Goal: Navigation & Orientation: Find specific page/section

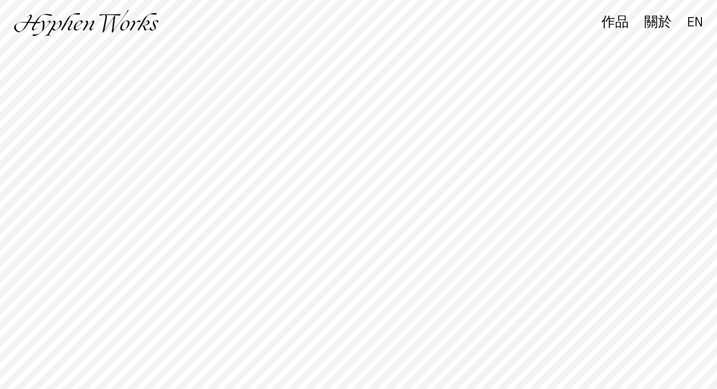
click at [609, 29] on div "作品" at bounding box center [606, 26] width 43 height 19
click at [613, 25] on div "作品" at bounding box center [614, 23] width 27 height 14
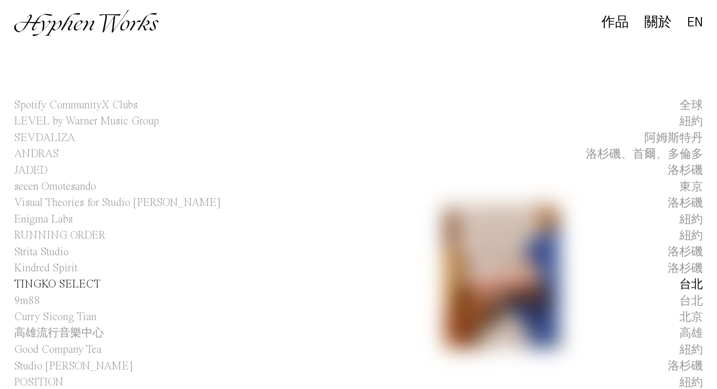
click at [692, 282] on div "台北" at bounding box center [690, 284] width 23 height 16
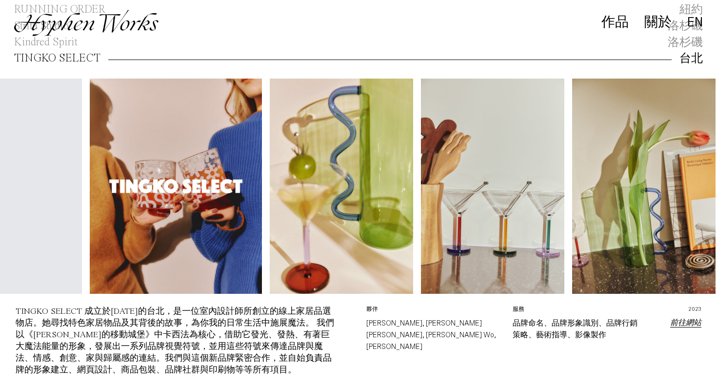
scroll to position [227, 0]
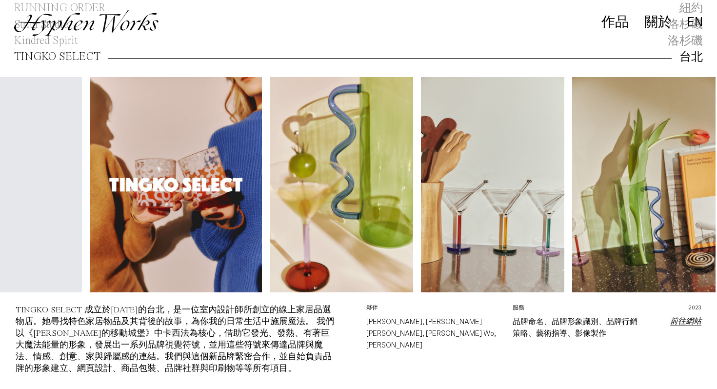
click at [687, 41] on div "作品 關於 EN" at bounding box center [358, 23] width 717 height 46
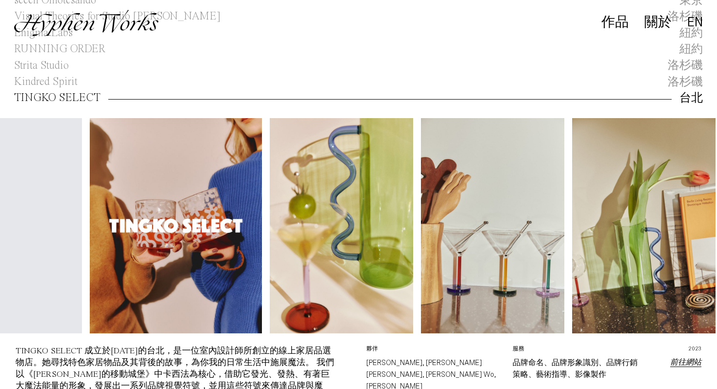
scroll to position [184, 0]
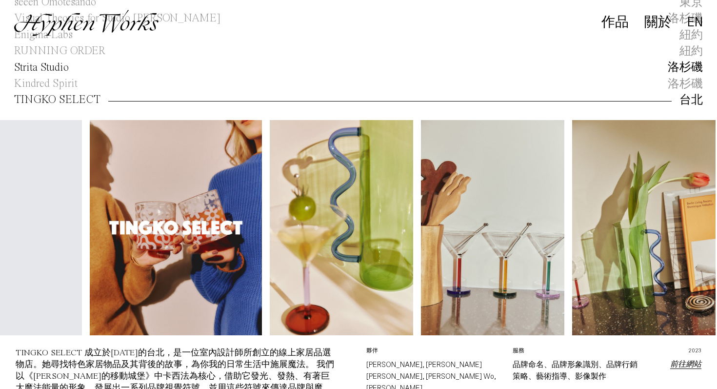
click at [688, 70] on div "洛杉磯" at bounding box center [684, 67] width 35 height 16
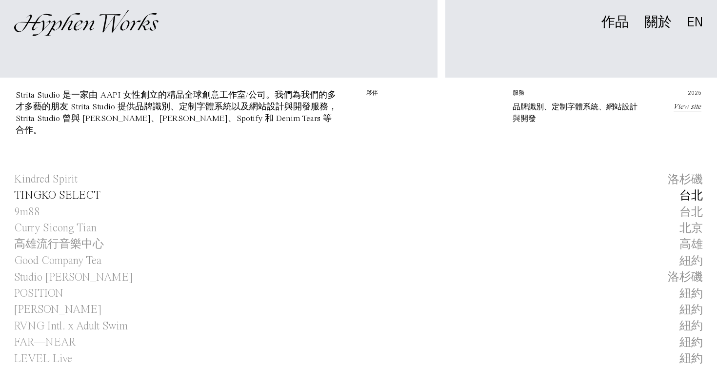
scroll to position [426, 0]
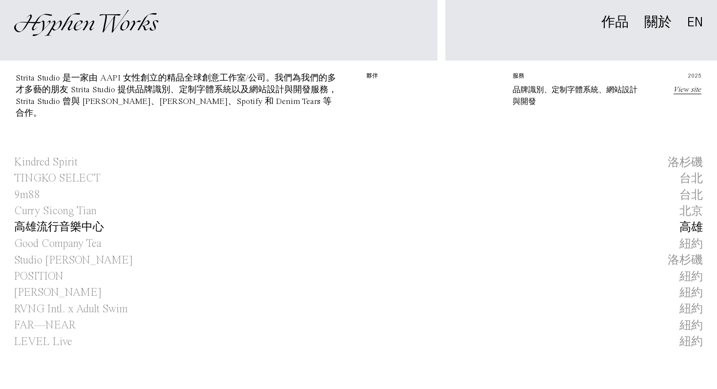
click at [81, 230] on h1 "高雄流行音樂中心" at bounding box center [59, 227] width 90 height 16
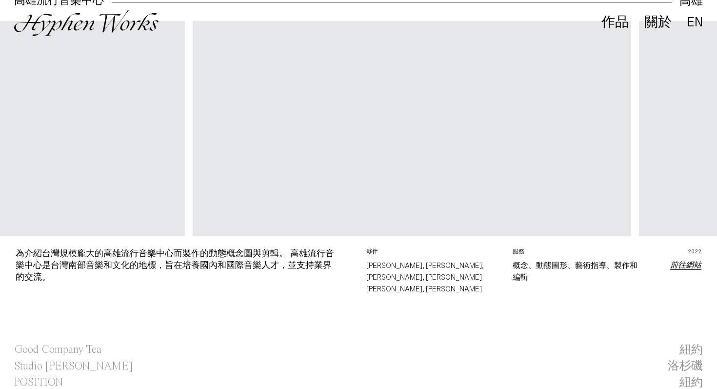
scroll to position [338, 0]
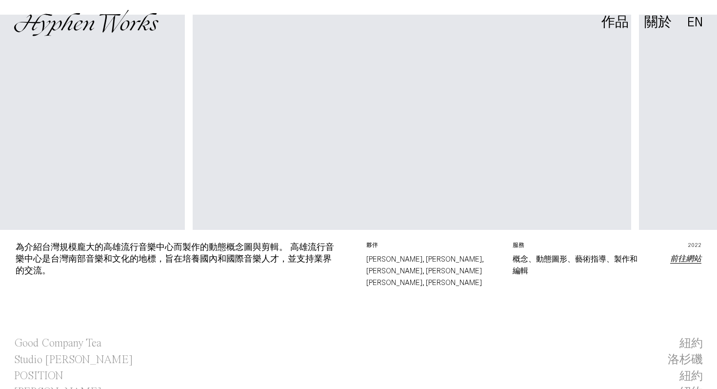
click at [686, 256] on link "前往網站" at bounding box center [685, 259] width 31 height 8
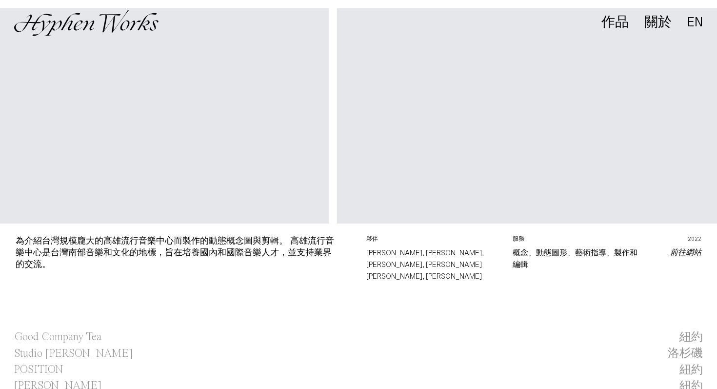
scroll to position [0, 576]
click at [445, 122] on video "Your browser does not support the video tag." at bounding box center [550, 117] width 439 height 219
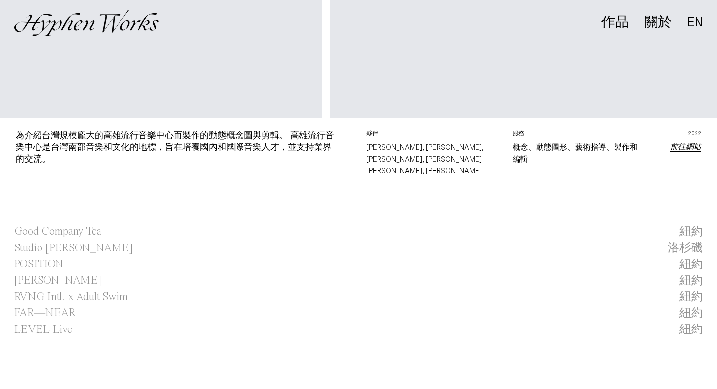
scroll to position [471, 0]
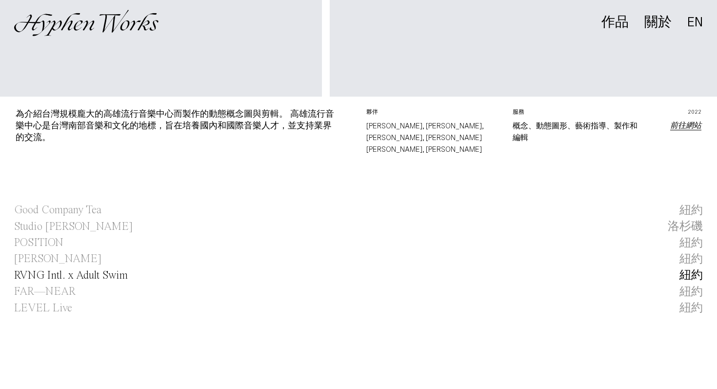
click at [55, 267] on span "RVNG Intl. x Adult Swim" at bounding box center [71, 275] width 114 height 16
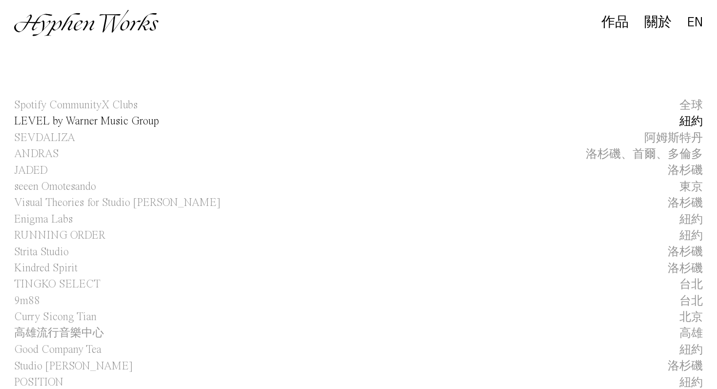
click at [57, 119] on span "LEVEL by Warner Music Group" at bounding box center [86, 121] width 145 height 16
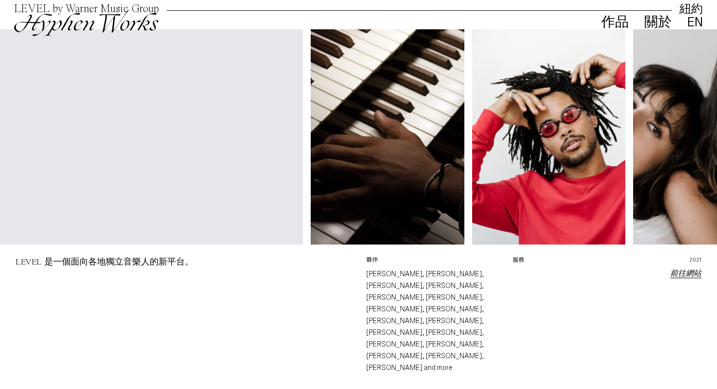
scroll to position [0, 359]
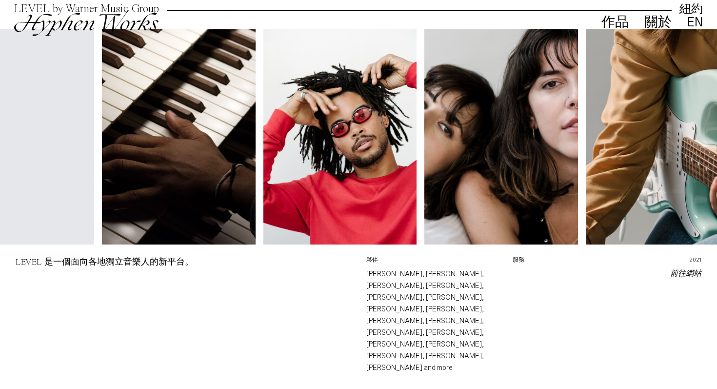
click at [688, 270] on link "前往網站" at bounding box center [685, 274] width 31 height 8
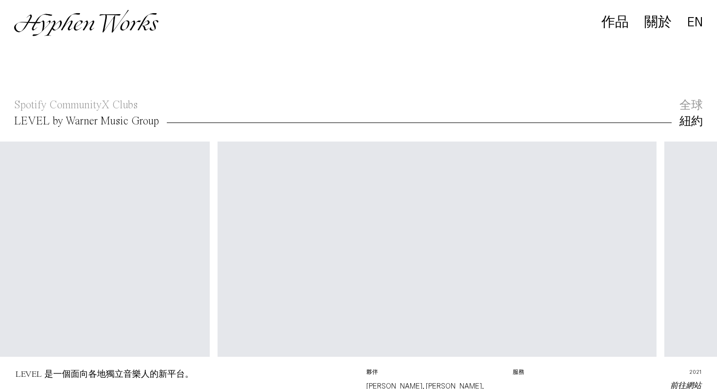
scroll to position [0, 1737]
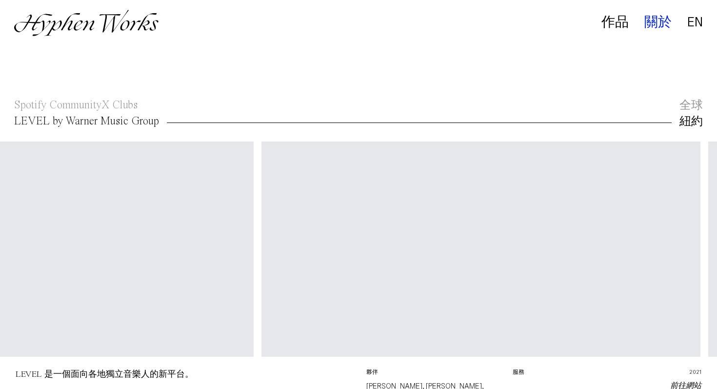
click at [661, 23] on div "關於" at bounding box center [657, 23] width 27 height 14
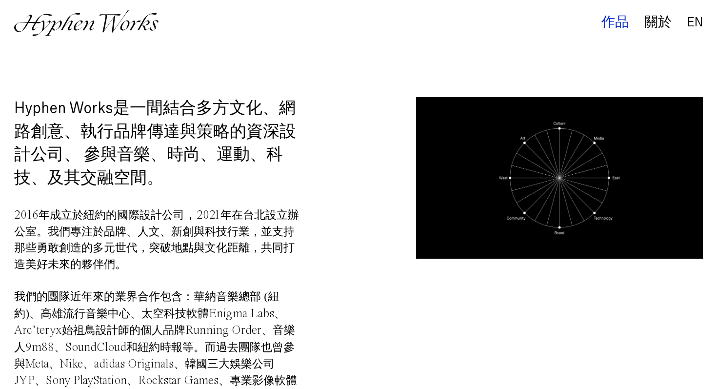
click at [618, 24] on div "作品" at bounding box center [614, 23] width 27 height 14
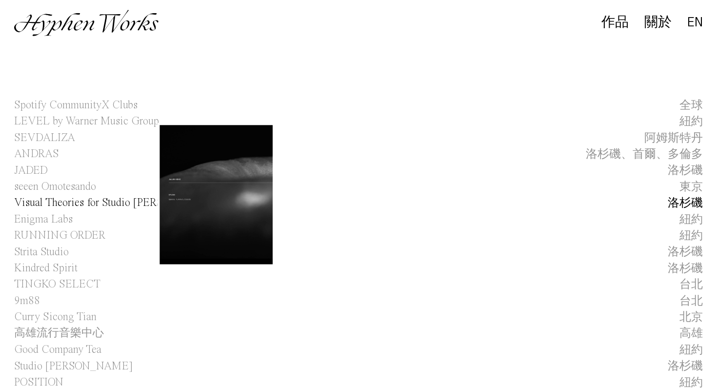
click at [123, 198] on span "Visual Theories for Studio [PERSON_NAME]" at bounding box center [117, 203] width 206 height 16
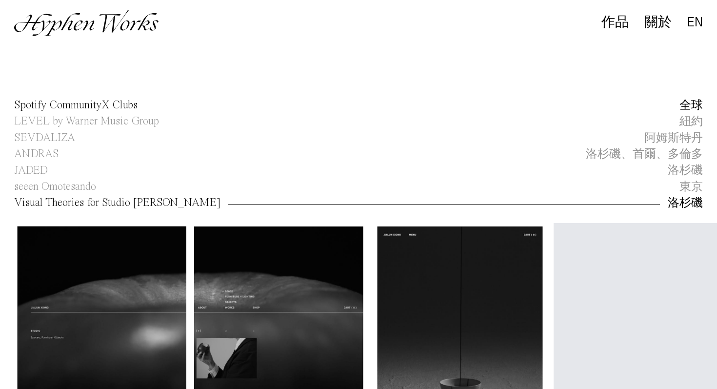
click at [120, 108] on span "Spotify CommunityX Clubs" at bounding box center [75, 105] width 123 height 16
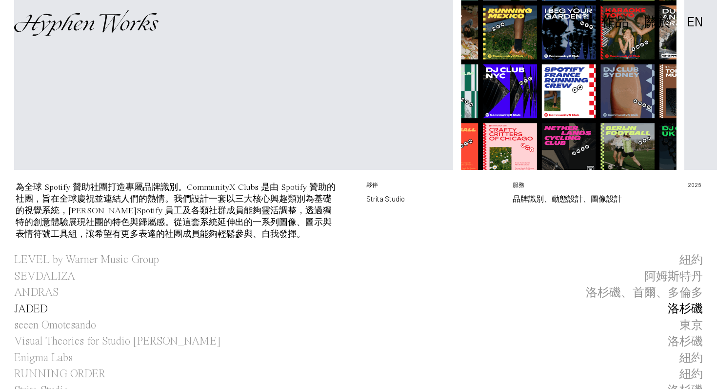
scroll to position [174, 0]
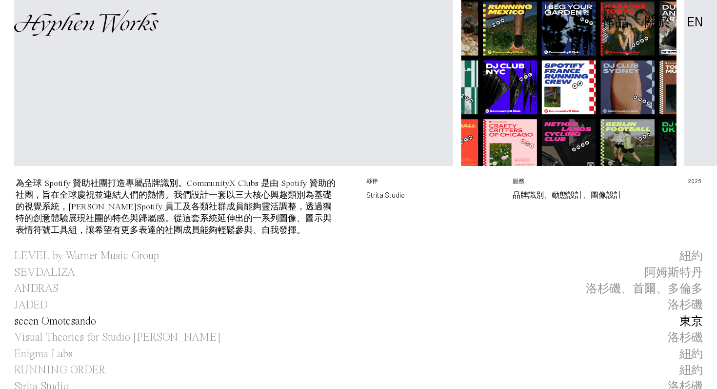
click at [39, 322] on span "seeen Omotesando" at bounding box center [55, 321] width 82 height 16
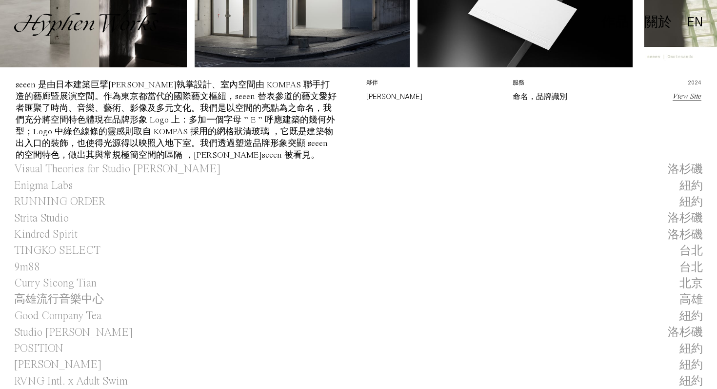
scroll to position [357, 0]
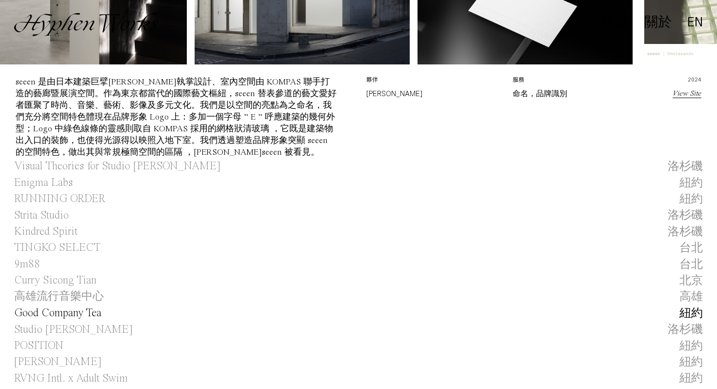
click at [91, 314] on span "Good Company Tea" at bounding box center [57, 313] width 87 height 16
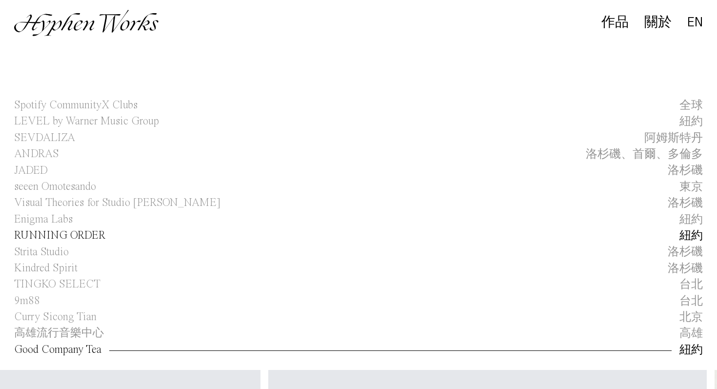
click at [91, 236] on span "RUNNING ORDER" at bounding box center [59, 235] width 91 height 16
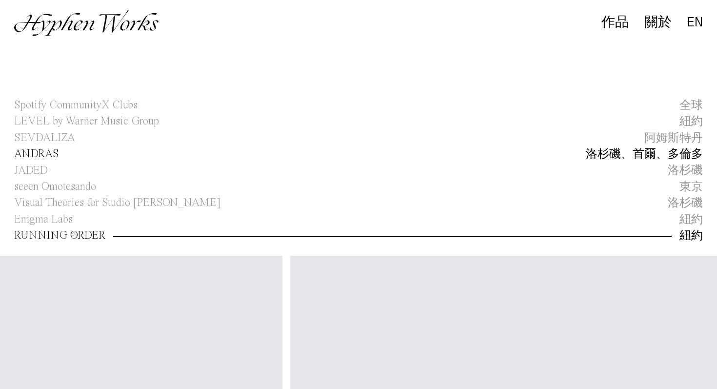
scroll to position [0, 17]
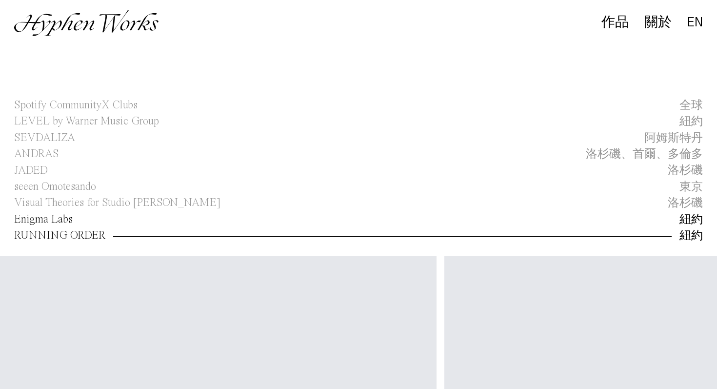
click at [52, 219] on span "Enigma Labs" at bounding box center [43, 219] width 58 height 16
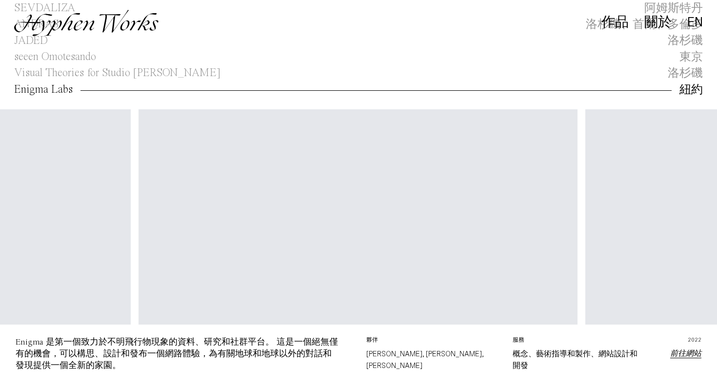
scroll to position [0, 1813]
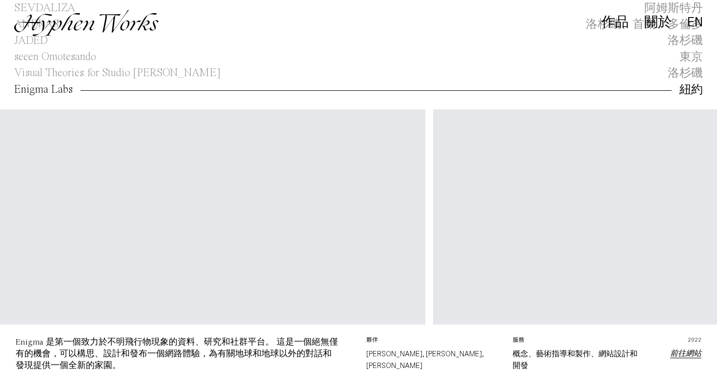
click at [688, 350] on link "前往網站" at bounding box center [685, 354] width 31 height 8
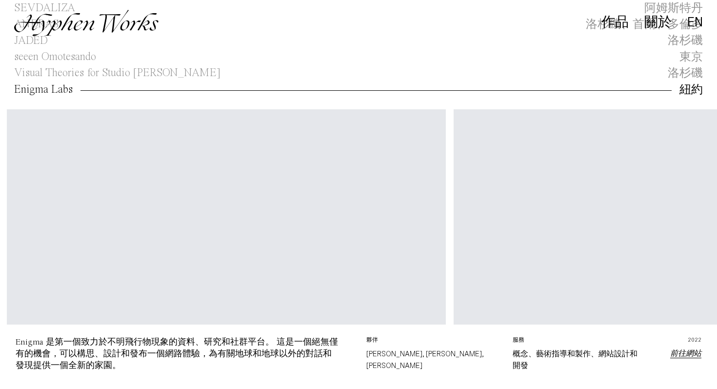
scroll to position [0, 995]
